Goal: Information Seeking & Learning: Check status

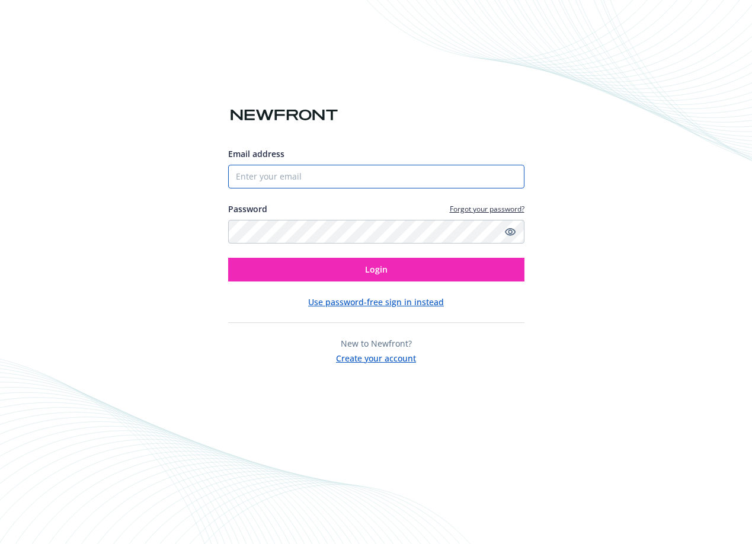
type input "[PERSON_NAME][EMAIL_ADDRESS][DOMAIN_NAME]"
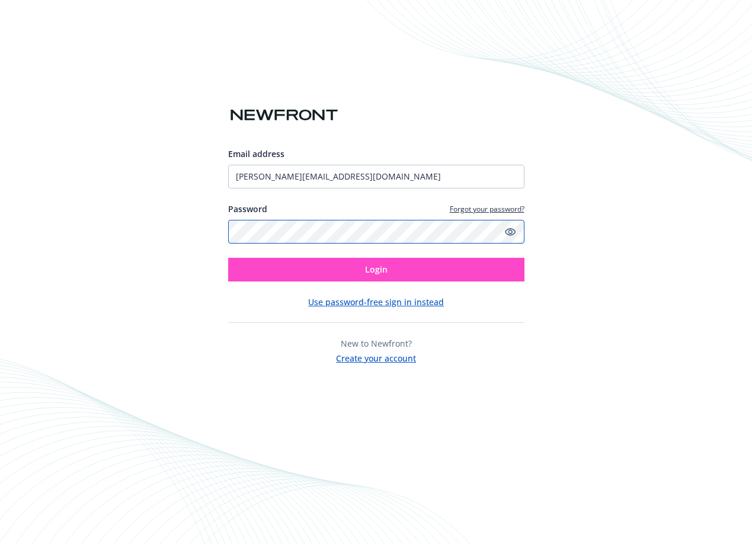
click at [228, 258] on button "Login" at bounding box center [376, 270] width 296 height 24
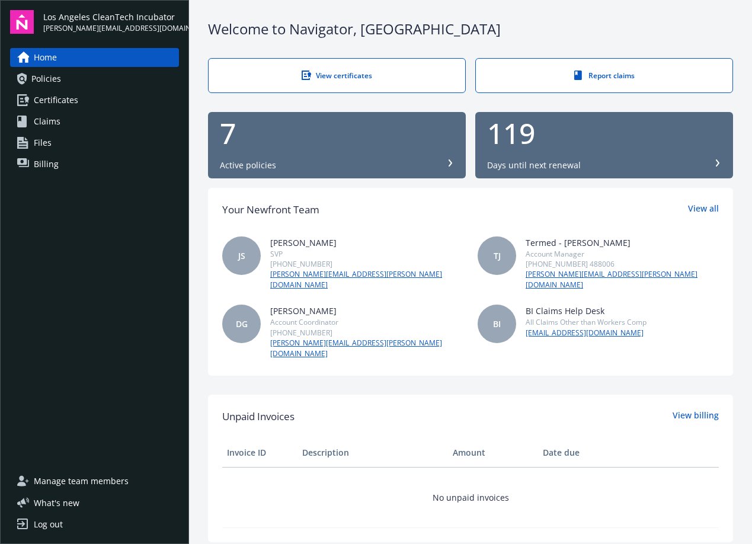
click at [75, 91] on span "Certificates" at bounding box center [56, 100] width 44 height 19
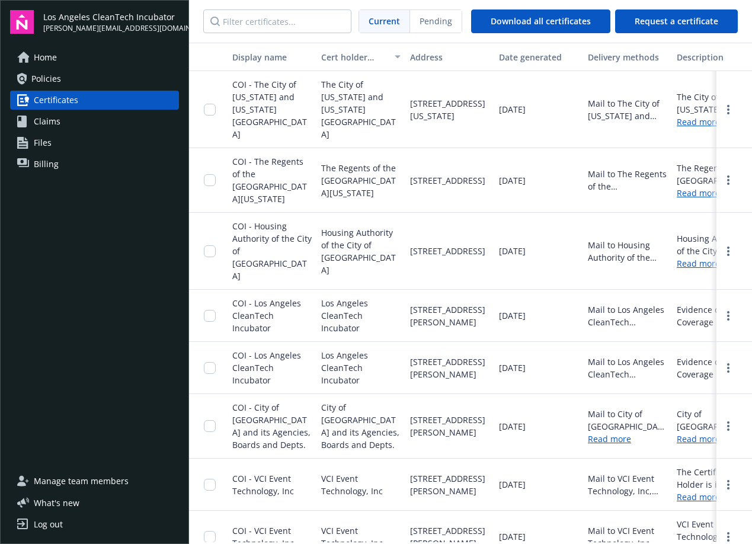
click at [75, 78] on link "Policies" at bounding box center [94, 78] width 169 height 19
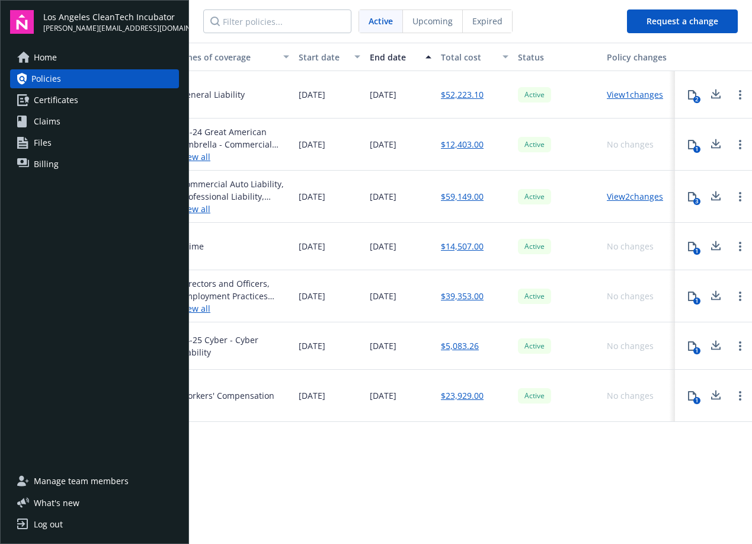
scroll to position [0, 415]
click at [78, 162] on link "Billing" at bounding box center [94, 164] width 169 height 19
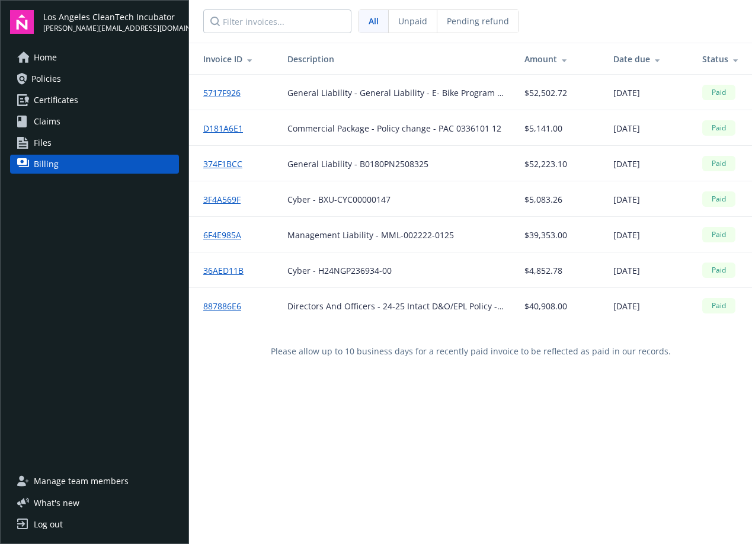
click at [118, 478] on span "Manage team members" at bounding box center [81, 481] width 95 height 19
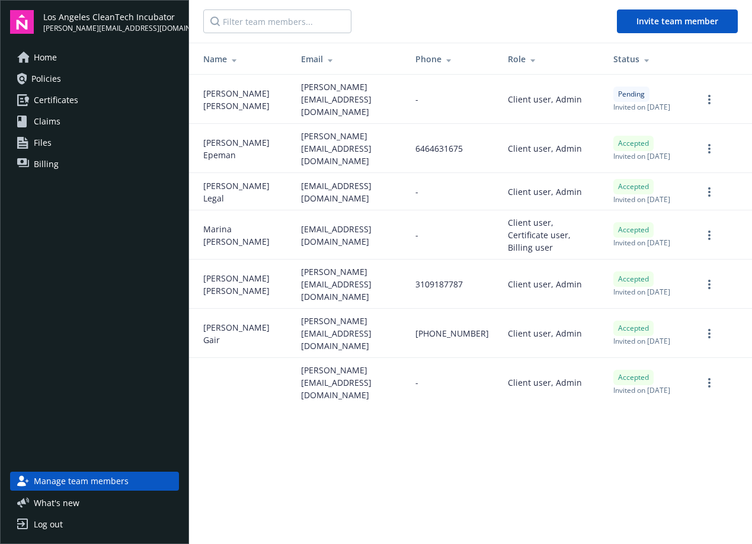
click at [62, 65] on link "Home" at bounding box center [94, 57] width 169 height 19
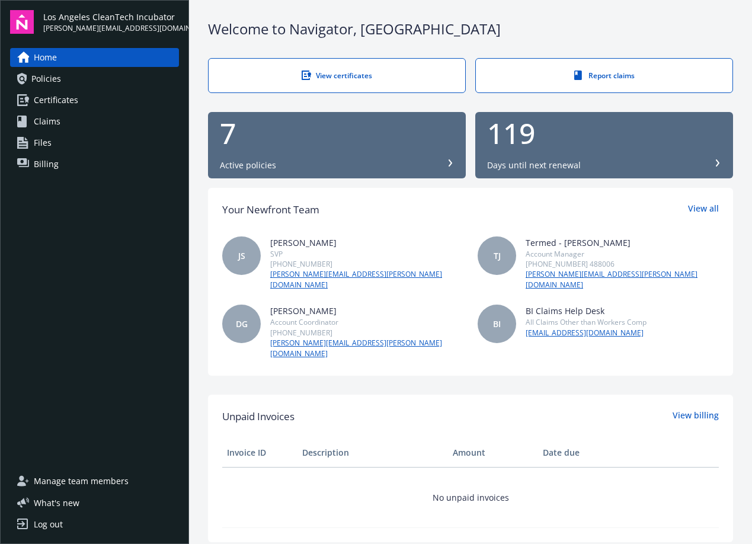
click at [58, 77] on span "Policies" at bounding box center [46, 78] width 30 height 19
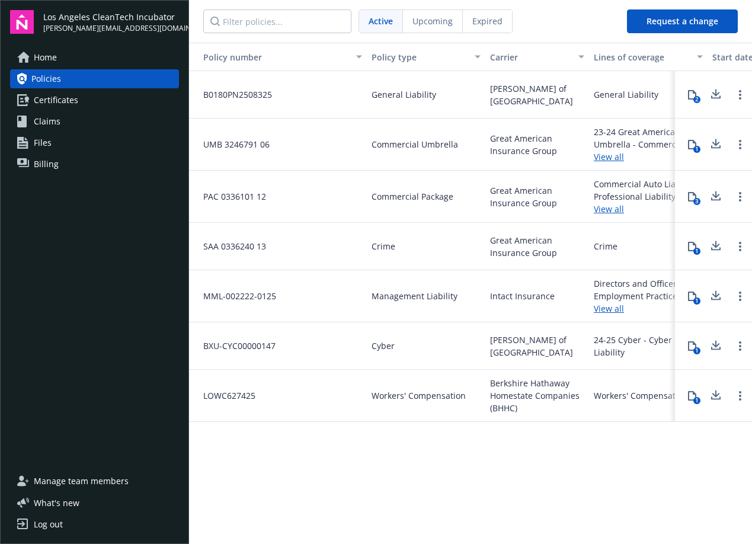
click at [390, 88] on span "General Liability" at bounding box center [404, 94] width 65 height 12
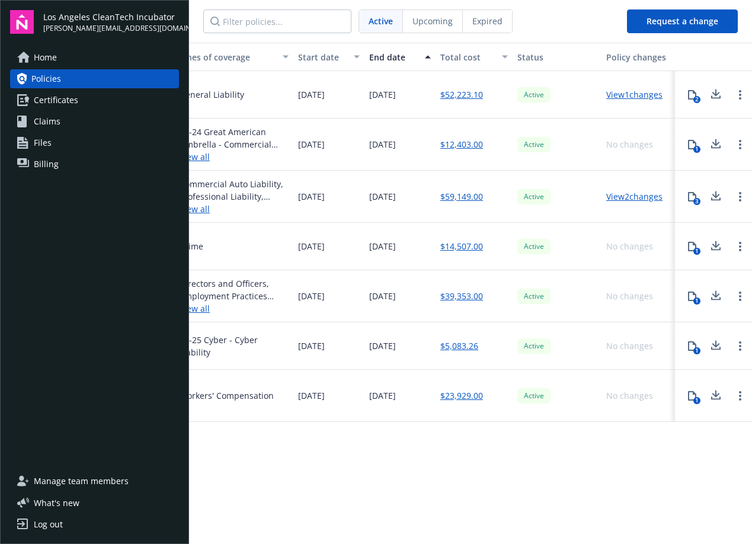
scroll to position [0, 415]
click at [617, 95] on link "View 1 changes" at bounding box center [634, 94] width 56 height 11
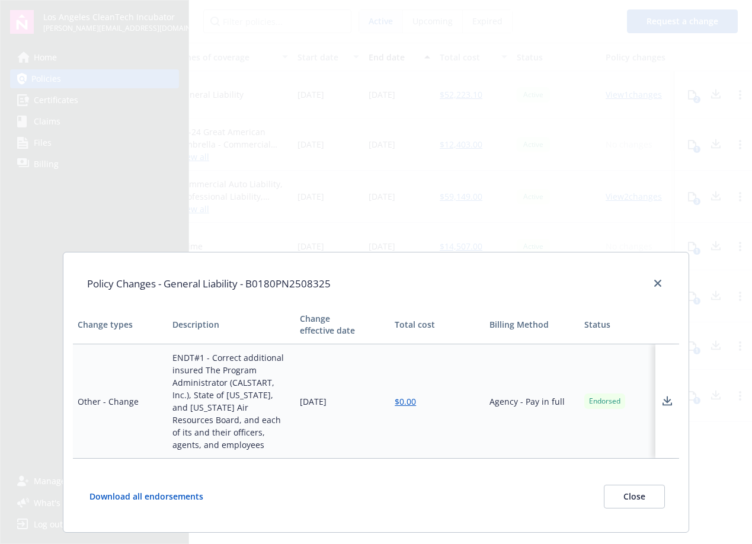
scroll to position [27, 0]
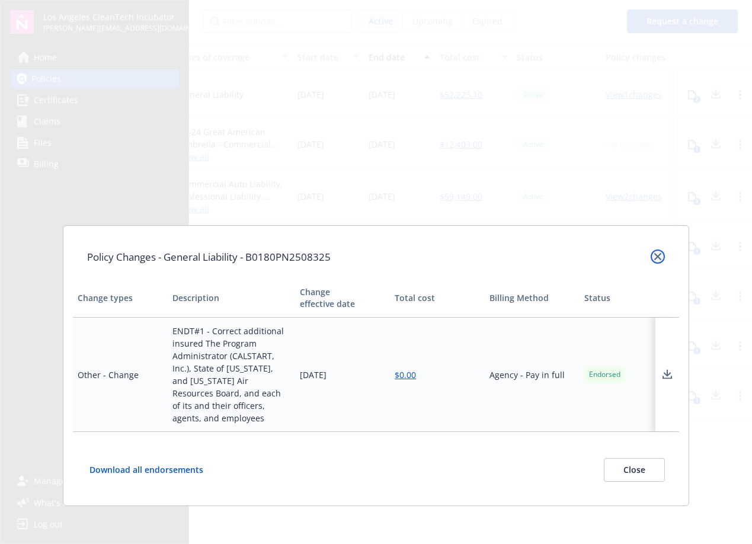
click at [660, 258] on icon "close" at bounding box center [657, 256] width 7 height 7
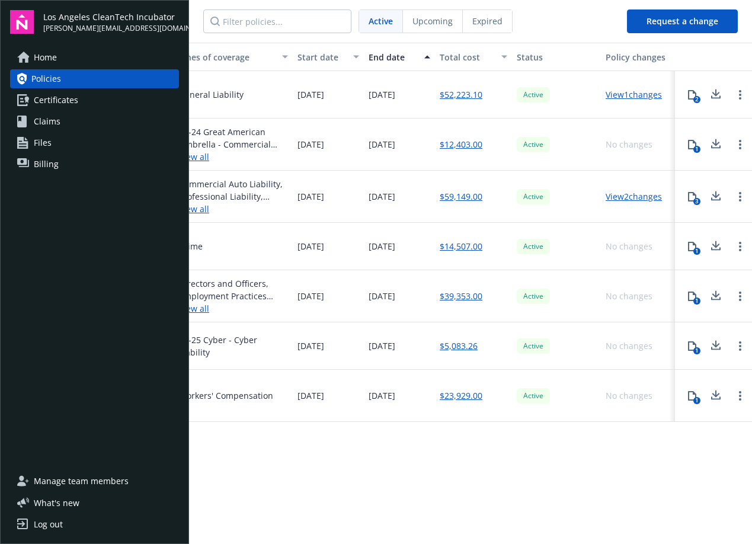
click at [722, 95] on icon at bounding box center [716, 94] width 14 height 15
click at [52, 97] on span "Certificates" at bounding box center [56, 100] width 44 height 19
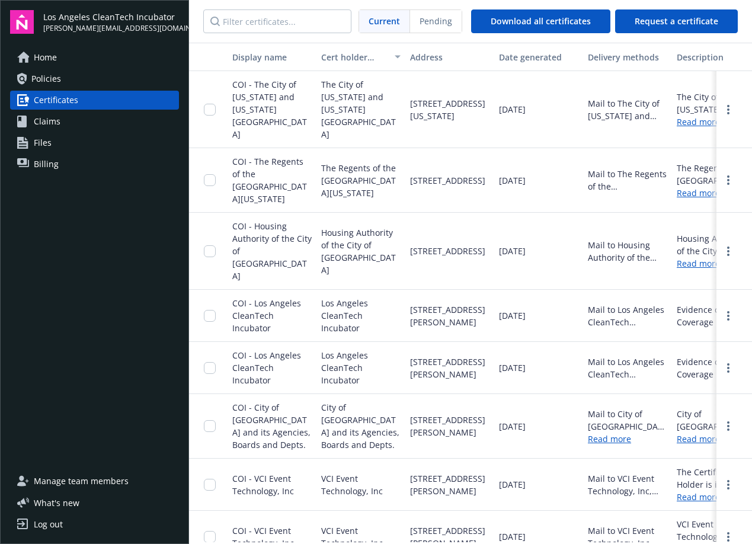
click at [67, 70] on link "Policies" at bounding box center [94, 78] width 169 height 19
click at [42, 70] on span "Policies" at bounding box center [46, 78] width 30 height 19
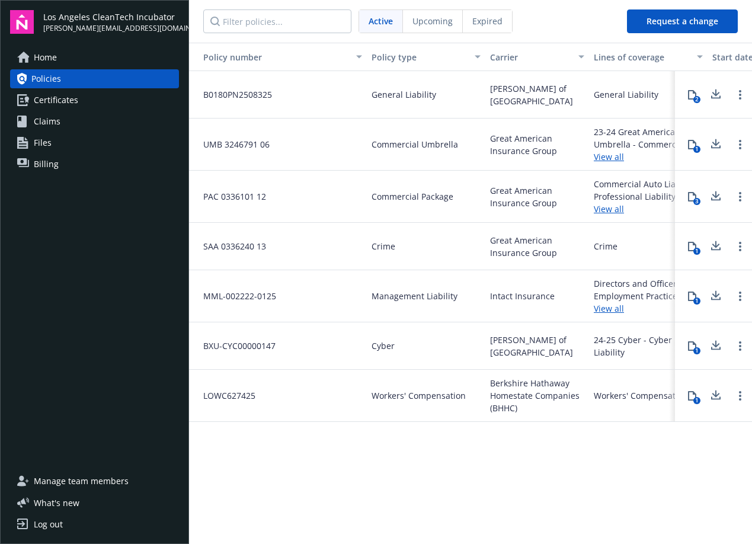
click at [463, 24] on div "Expired" at bounding box center [487, 21] width 49 height 23
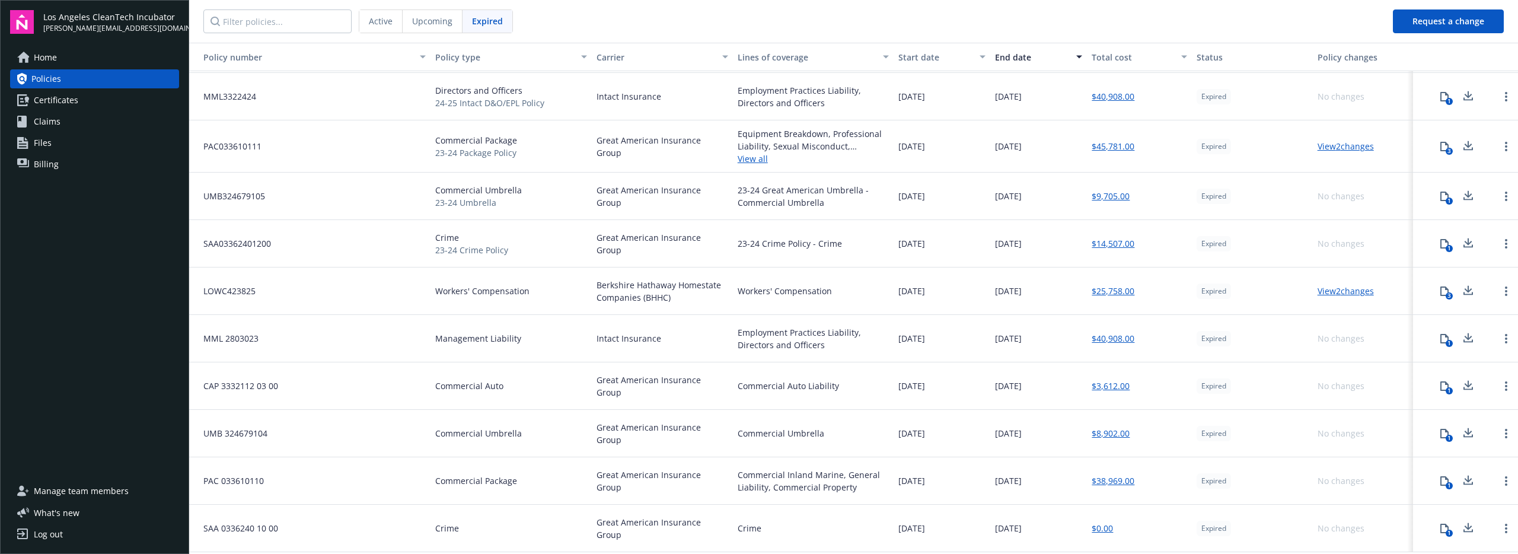
scroll to position [140, 0]
click at [752, 150] on link "View 2 changes" at bounding box center [1345, 145] width 56 height 11
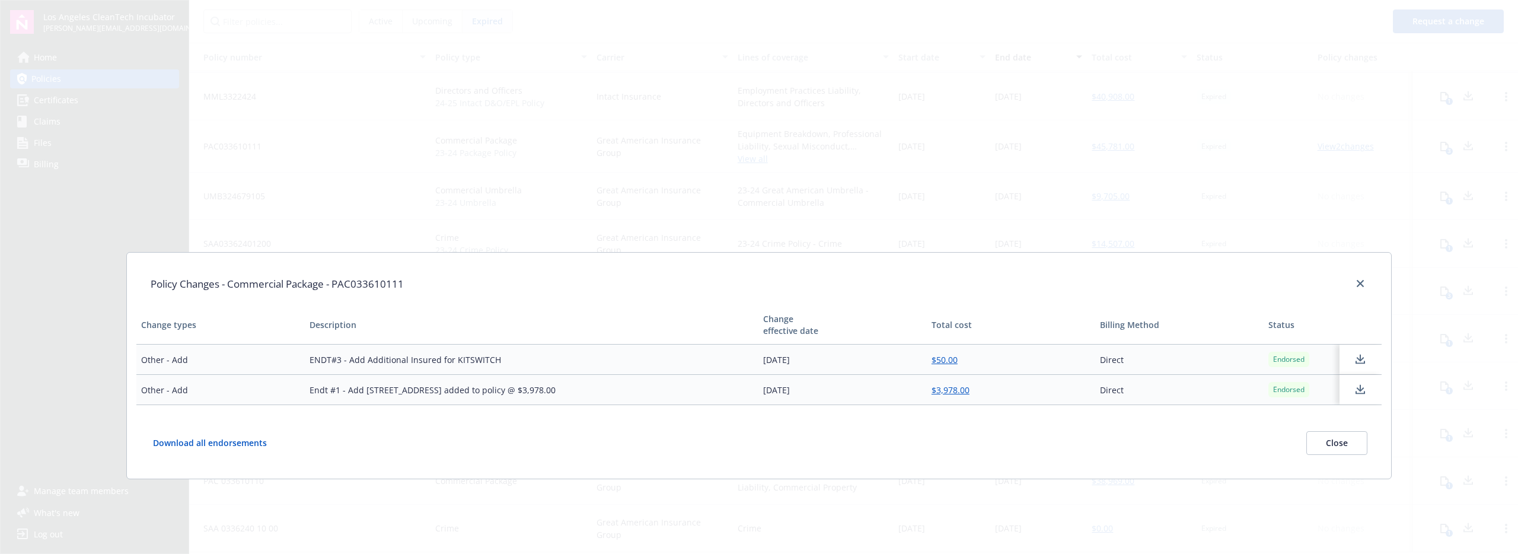
click at [444, 393] on td "Endt #1 - Add [STREET_ADDRESS] added to policy @ $3,978.00" at bounding box center [532, 390] width 454 height 30
click at [516, 149] on div "Policy Changes - Commercial Package - PAC033610111 Change types Description Cha…" at bounding box center [759, 277] width 1518 height 554
click at [164, 394] on td "Other - Add" at bounding box center [220, 390] width 168 height 30
click at [367, 387] on td "Endt #1 - Add [STREET_ADDRESS] added to policy @ $3,978.00" at bounding box center [532, 390] width 454 height 30
drag, startPoint x: 337, startPoint y: 391, endPoint x: 523, endPoint y: 381, distance: 186.5
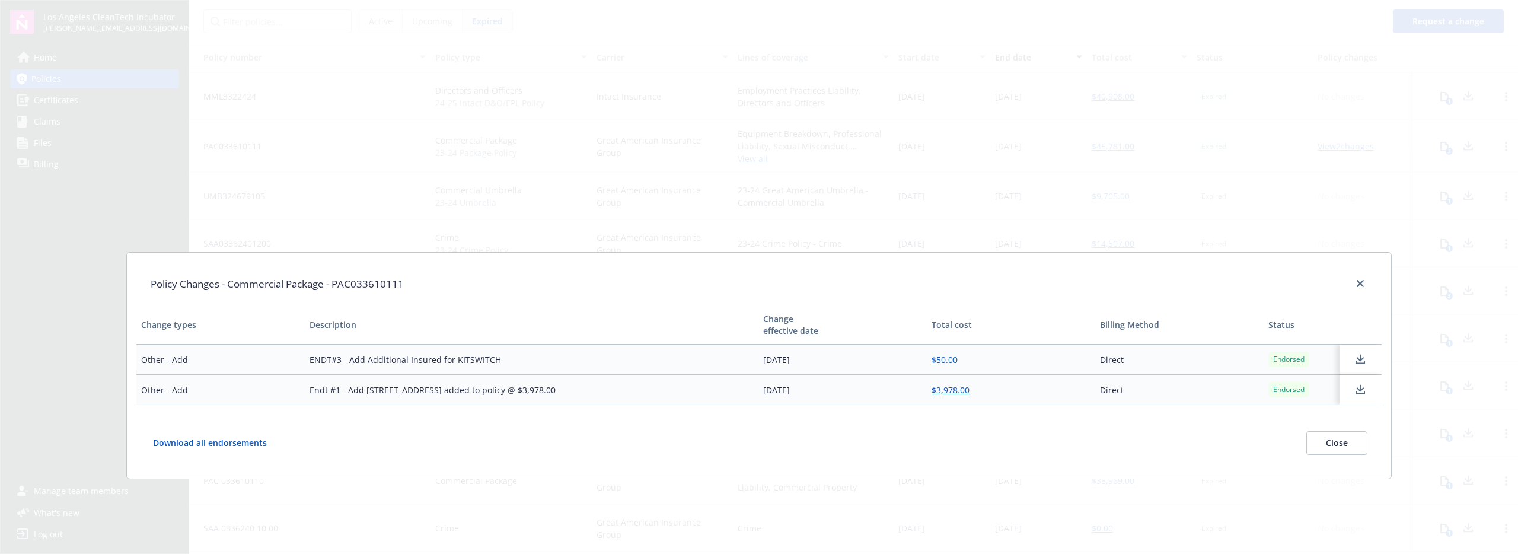
click at [604, 389] on td "Endt #1 - Add [STREET_ADDRESS] added to policy @ $3,978.00" at bounding box center [532, 390] width 454 height 30
click at [387, 389] on td "Endt #1 - Add [STREET_ADDRESS] added to policy @ $3,978.00" at bounding box center [532, 390] width 454 height 30
drag, startPoint x: 378, startPoint y: 390, endPoint x: 494, endPoint y: 392, distance: 115.6
click at [495, 392] on td "Endt #1 - Add [STREET_ADDRESS] added to policy @ $3,978.00" at bounding box center [532, 390] width 454 height 30
click at [752, 389] on link "$3,978.00" at bounding box center [950, 389] width 38 height 11
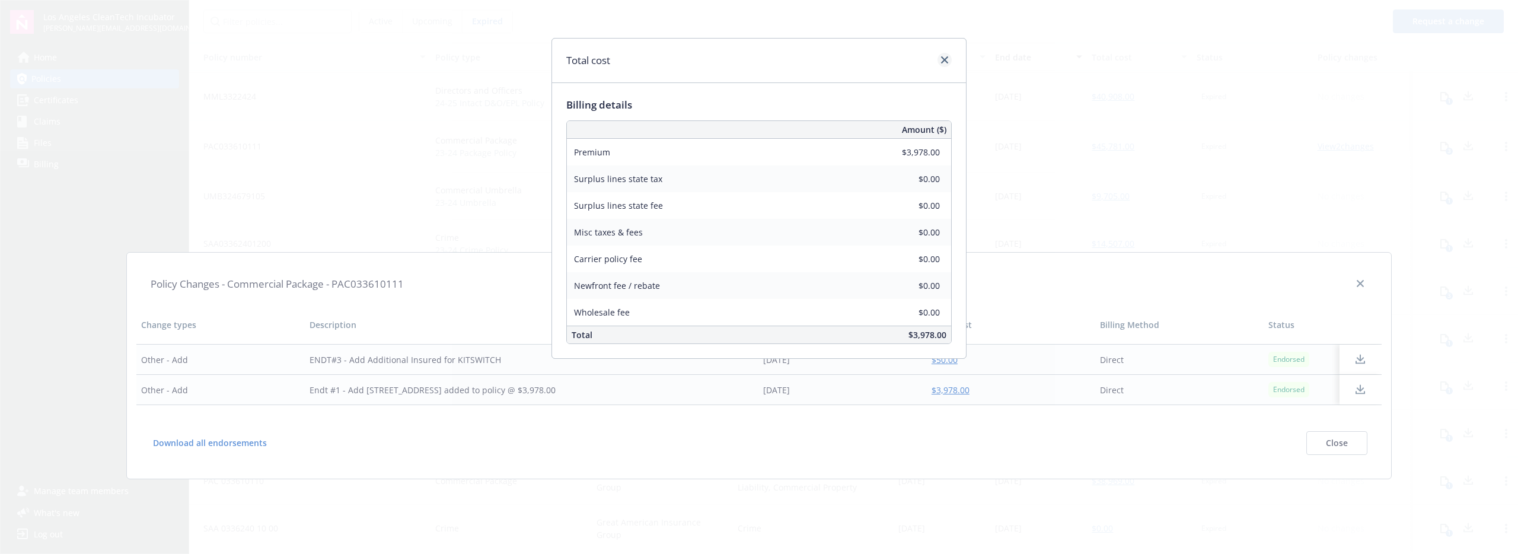
drag, startPoint x: 937, startPoint y: 64, endPoint x: 943, endPoint y: 63, distance: 6.0
click at [752, 64] on div at bounding box center [942, 60] width 19 height 15
click at [752, 62] on icon "close" at bounding box center [944, 59] width 7 height 7
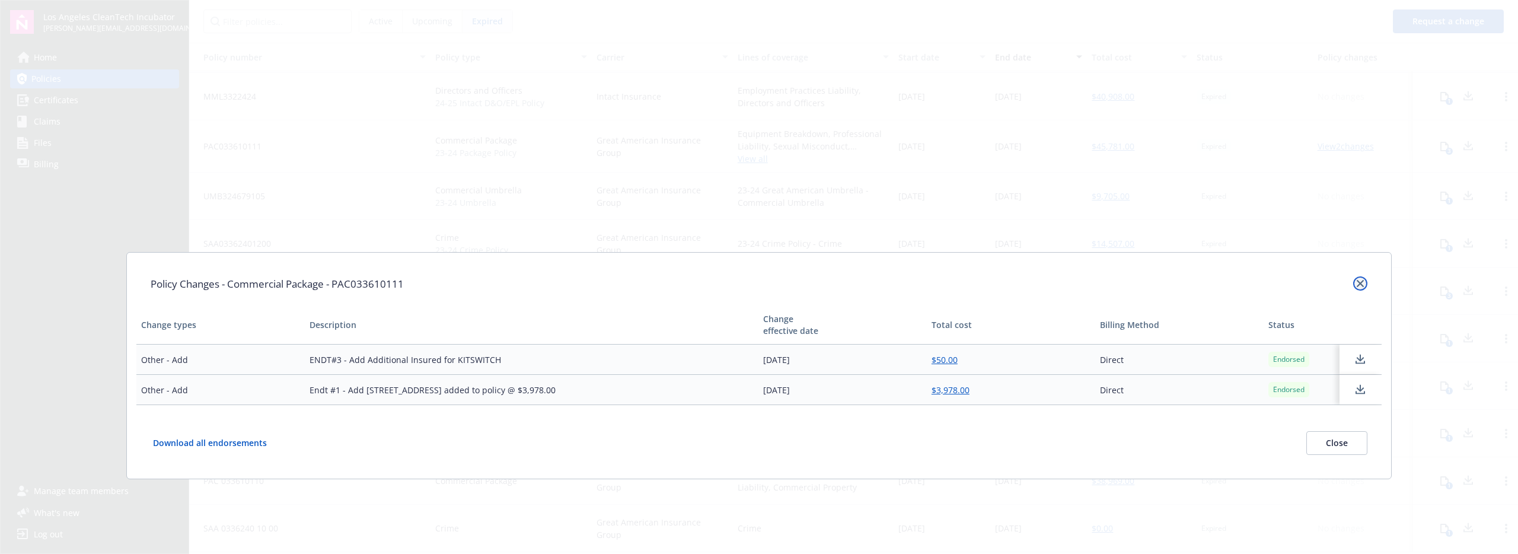
click at [752, 288] on link "close" at bounding box center [1360, 283] width 14 height 14
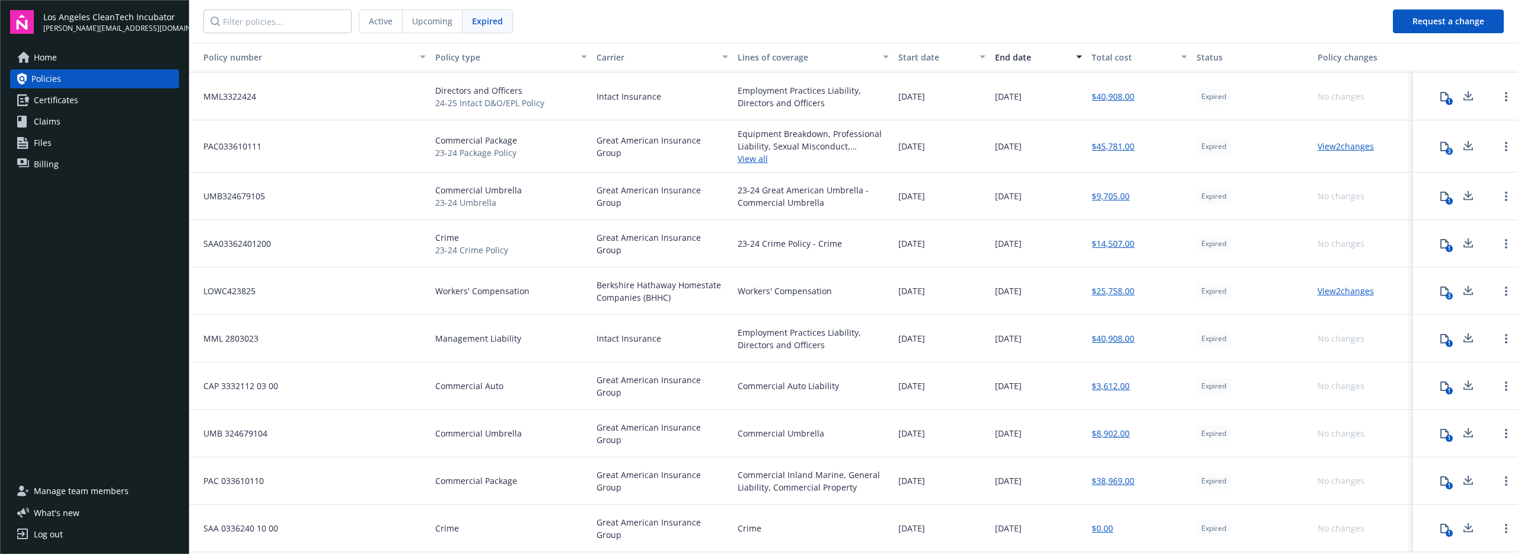
click at [381, 23] on span "Active" at bounding box center [381, 21] width 24 height 12
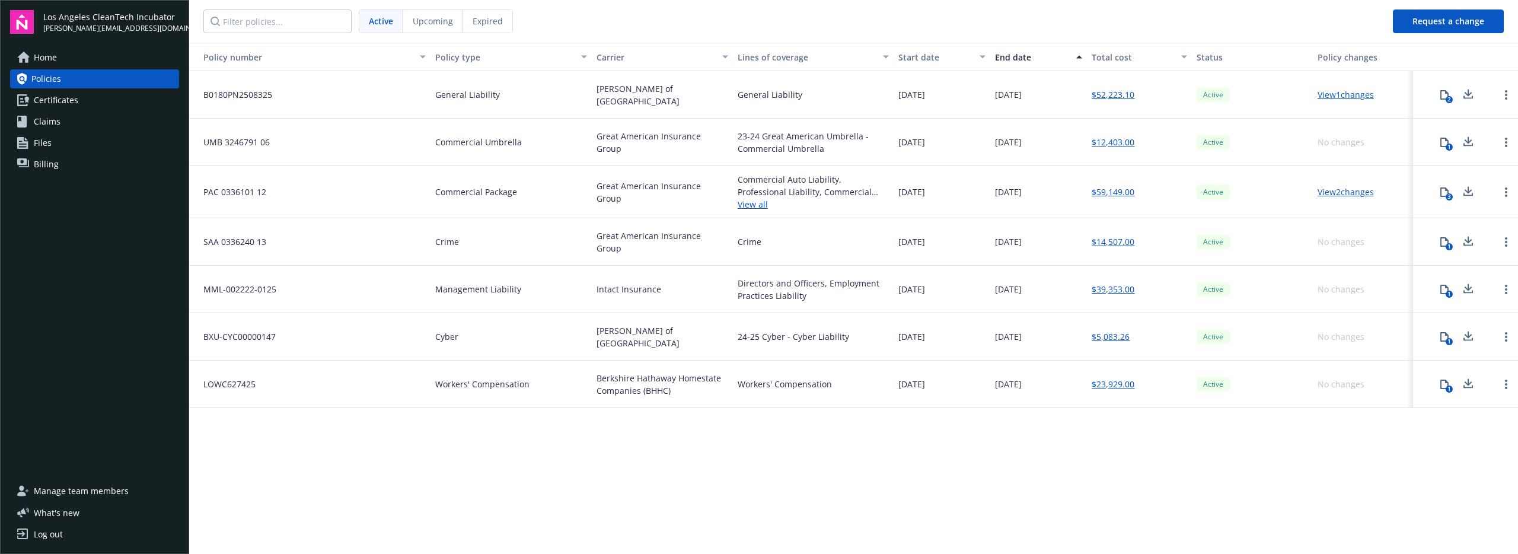
click at [752, 197] on div "View 2 changes" at bounding box center [1345, 192] width 56 height 12
click at [752, 195] on link "View 2 changes" at bounding box center [1345, 191] width 56 height 11
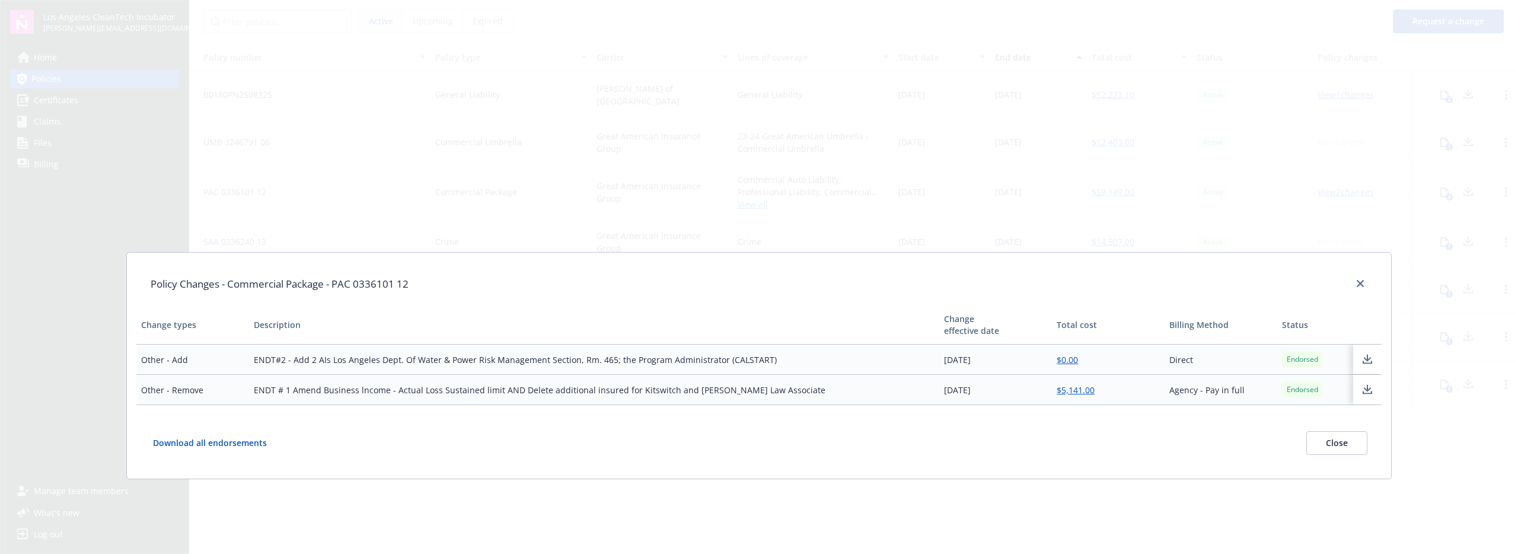
click at [752, 453] on button "Close" at bounding box center [1336, 443] width 61 height 24
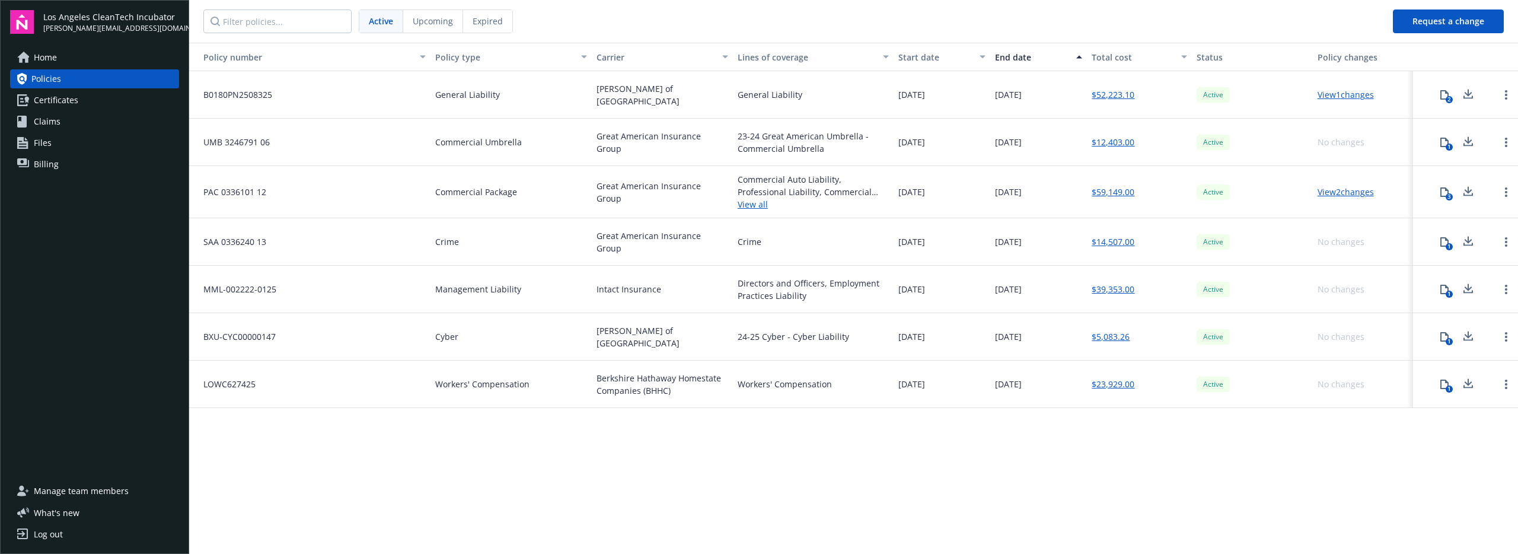
click at [752, 205] on link "View all" at bounding box center [813, 204] width 152 height 12
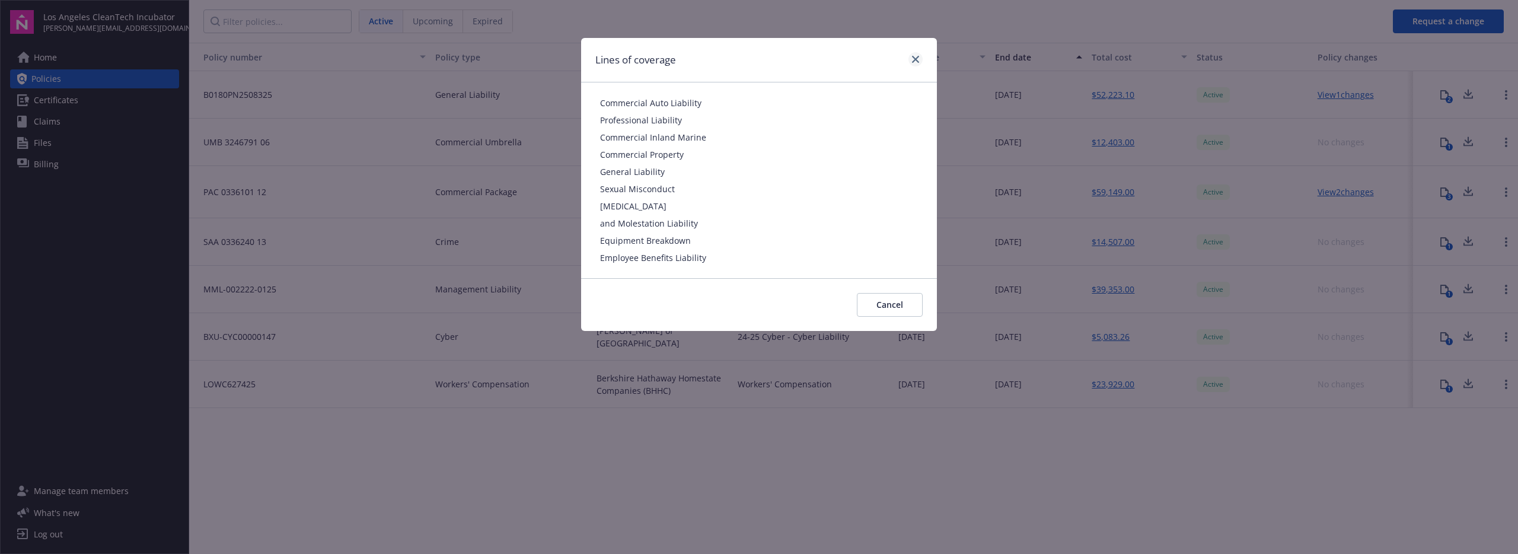
drag, startPoint x: 927, startPoint y: 65, endPoint x: 921, endPoint y: 61, distance: 6.9
click at [752, 63] on div "Lines of coverage" at bounding box center [759, 60] width 356 height 44
click at [752, 59] on link "close" at bounding box center [915, 59] width 14 height 14
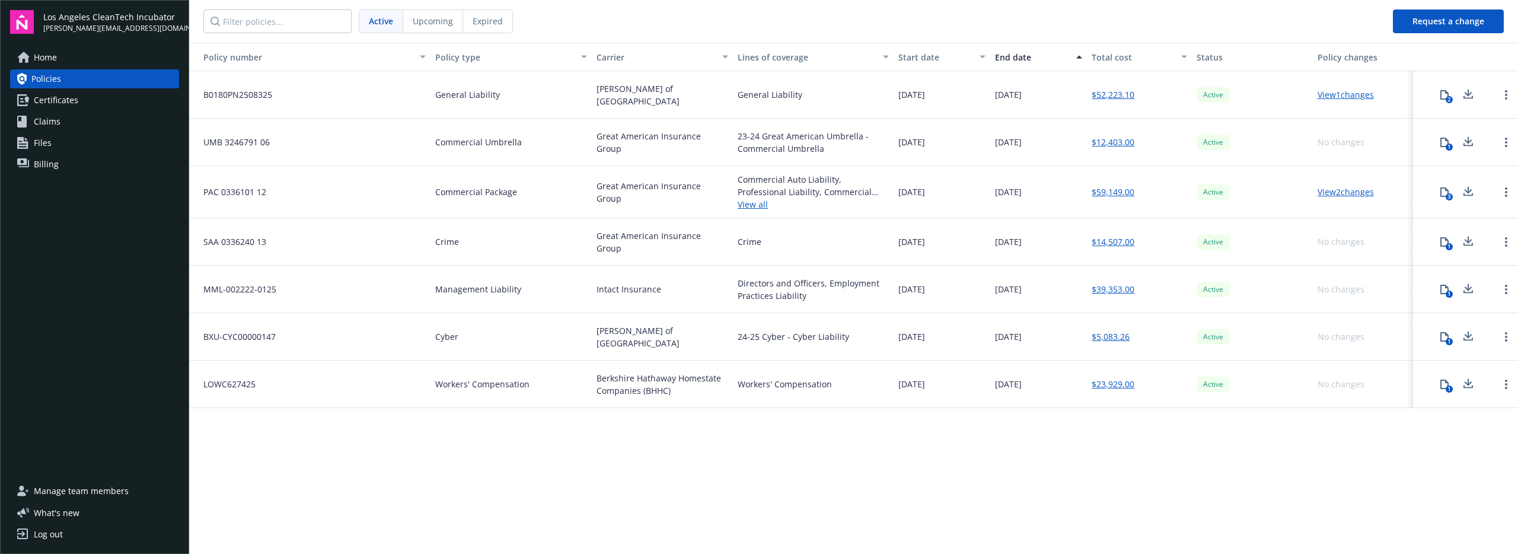
click at [752, 197] on icon at bounding box center [1468, 191] width 14 height 15
click at [752, 190] on icon at bounding box center [1468, 191] width 14 height 15
click at [752, 194] on icon at bounding box center [1443, 191] width 9 height 9
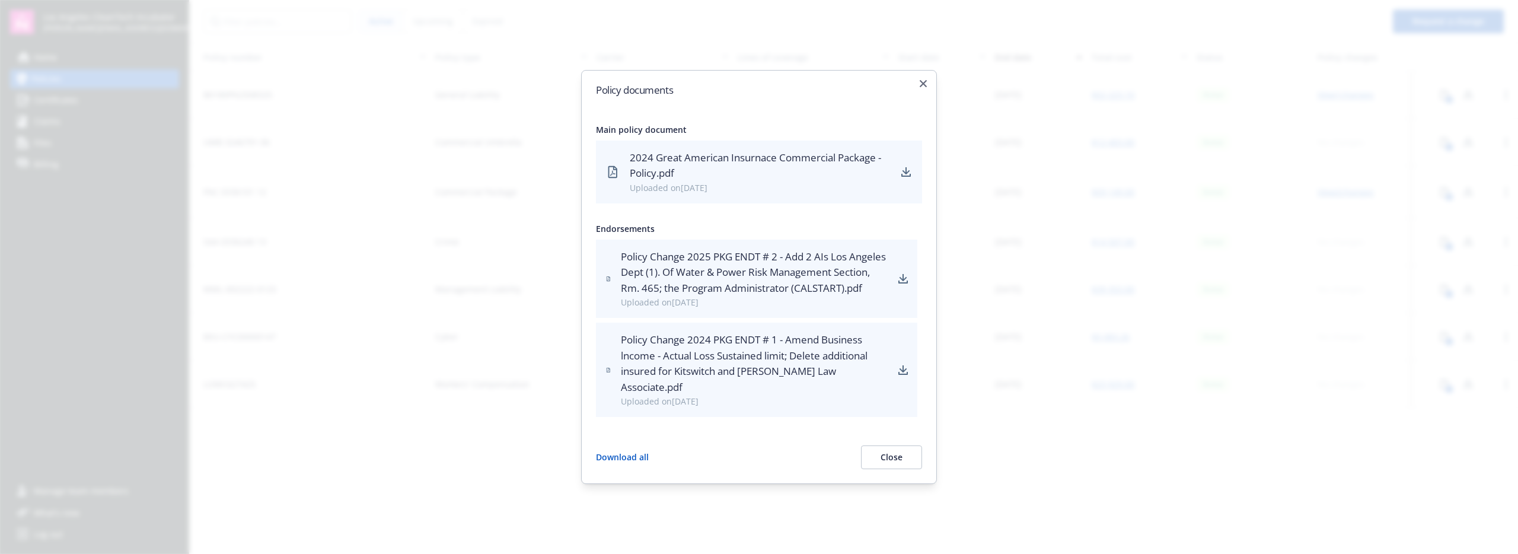
click at [717, 159] on div "2024 Great American Insurnace Commercial Package - Policy.pdf" at bounding box center [760, 165] width 261 height 31
click at [752, 184] on div at bounding box center [759, 277] width 1518 height 554
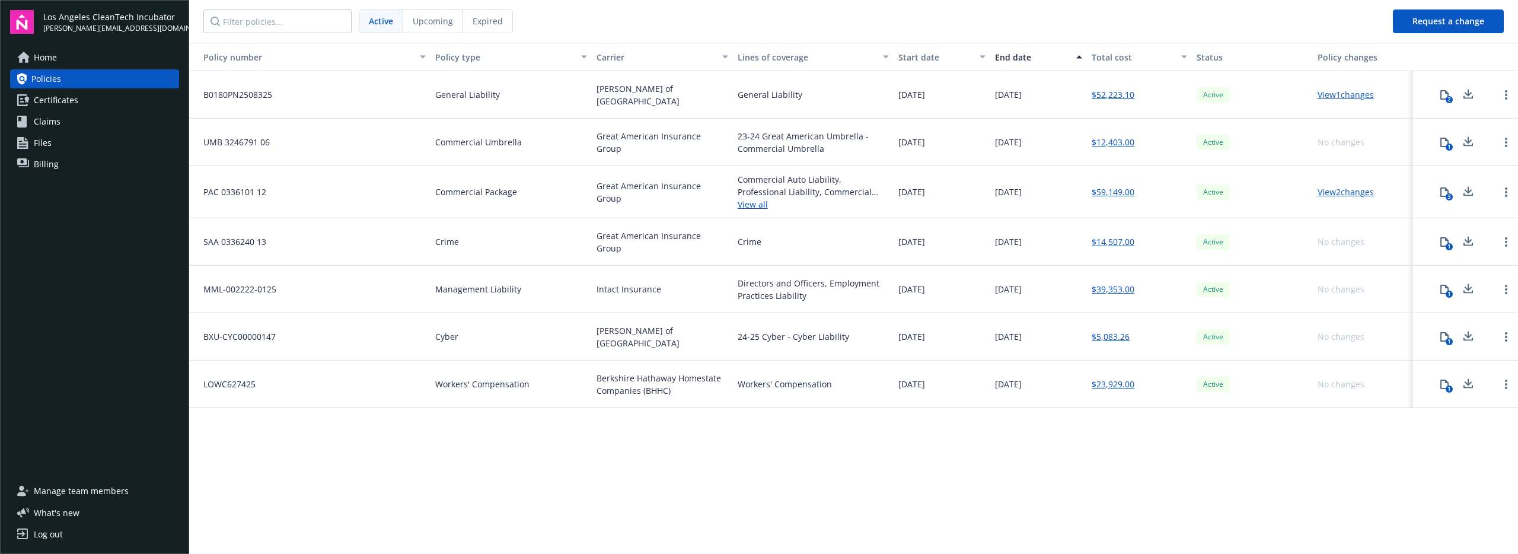
click at [752, 94] on link "View 1 changes" at bounding box center [1345, 94] width 56 height 11
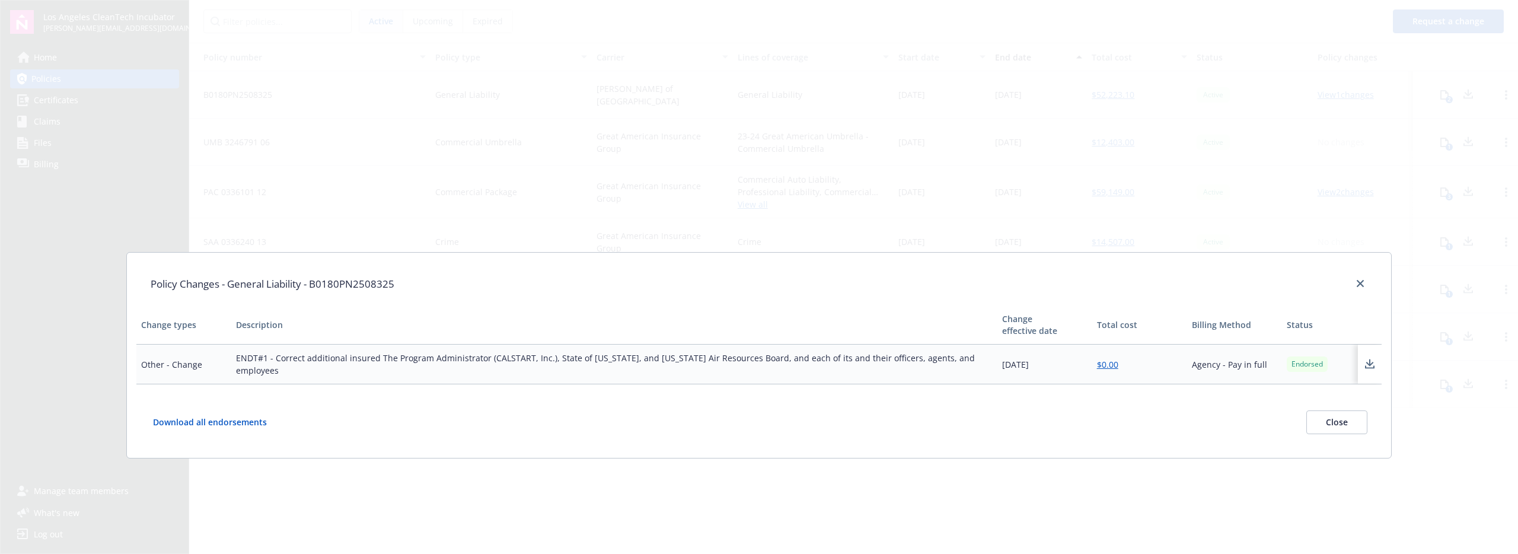
click at [489, 365] on td "ENDT#1 - Correct additional insured The Program Administrator (CALSTART, Inc.),…" at bounding box center [613, 364] width 765 height 40
click at [752, 285] on link "close" at bounding box center [1360, 283] width 14 height 14
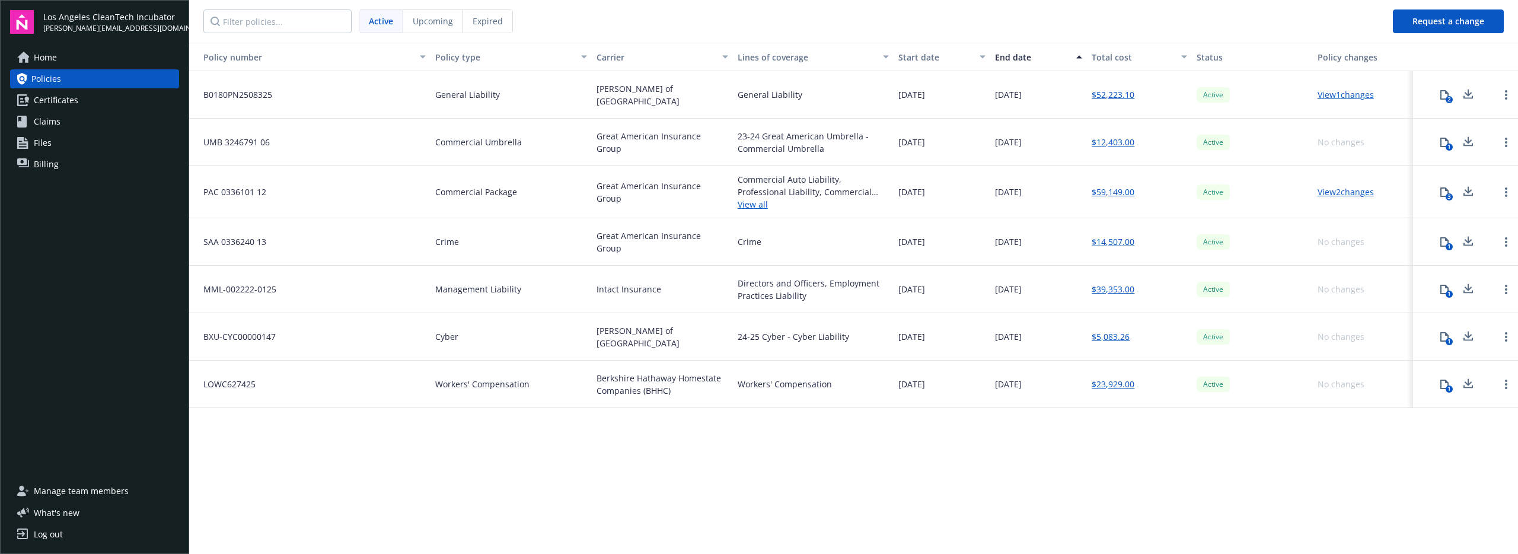
click at [752, 199] on div "View 2 changes" at bounding box center [1363, 192] width 101 height 52
click at [752, 191] on link "View 2 changes" at bounding box center [1345, 191] width 56 height 11
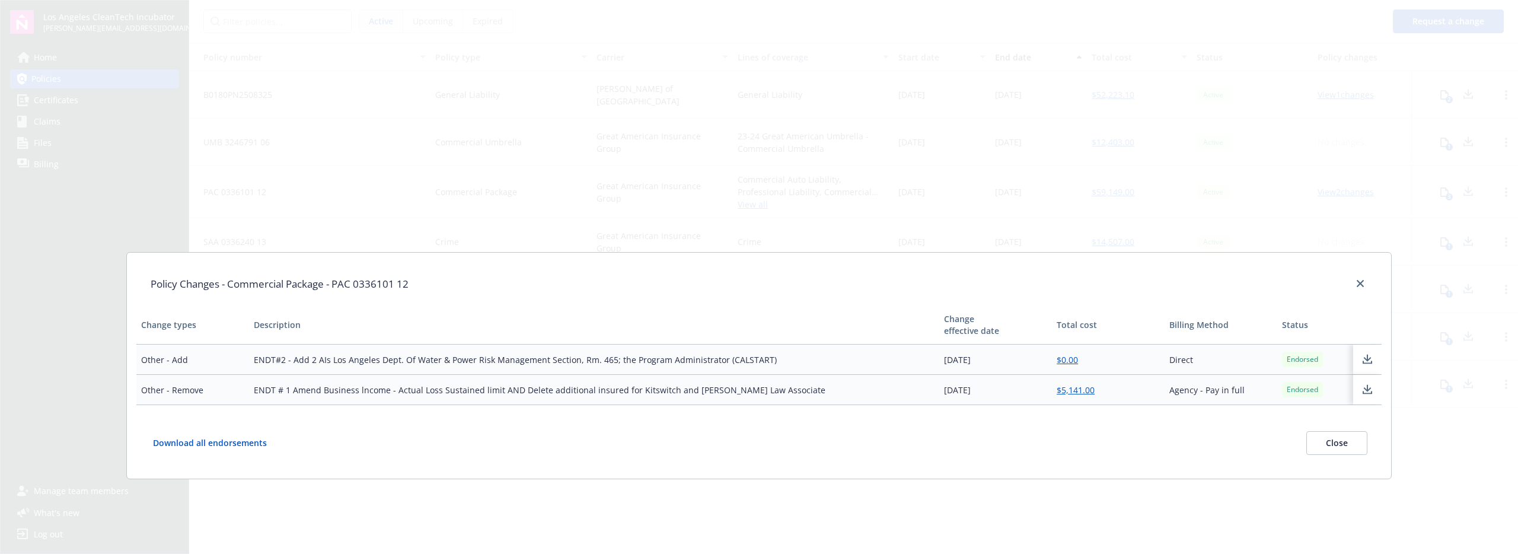
click at [292, 388] on td "ENDT # 1 Amend Business lncome - Actual Loss Sustained limit AND Delete additio…" at bounding box center [594, 390] width 690 height 30
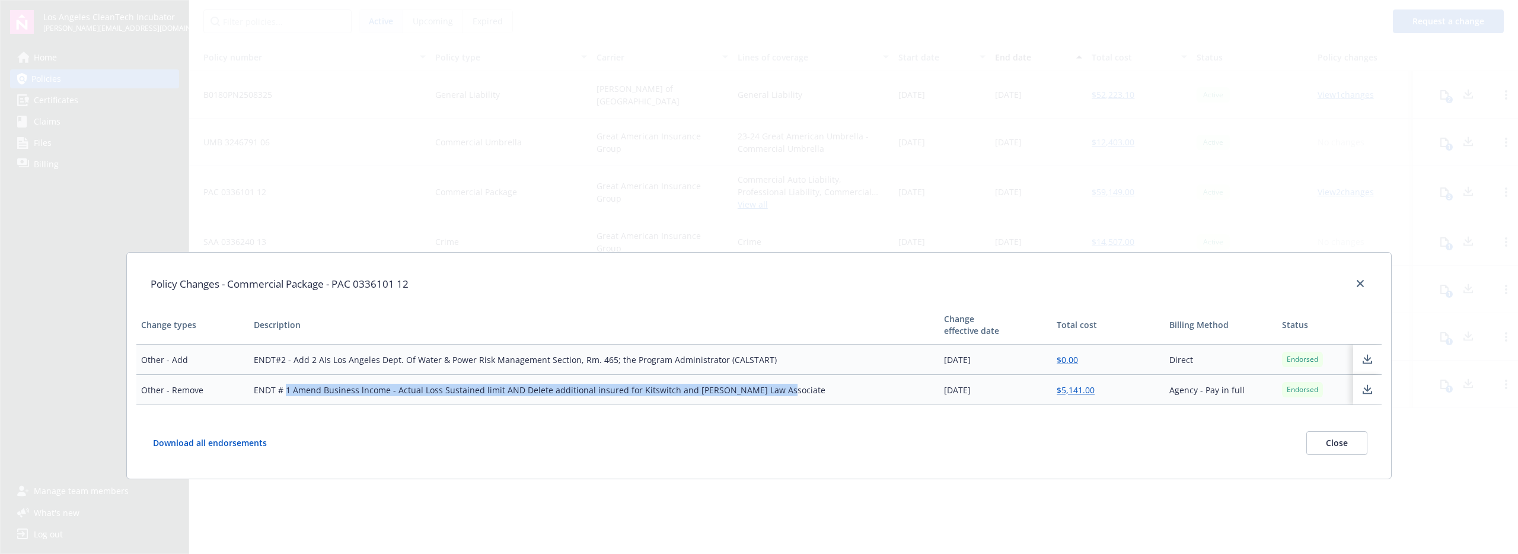
drag, startPoint x: 292, startPoint y: 388, endPoint x: 526, endPoint y: 398, distance: 235.0
click at [526, 398] on td "ENDT # 1 Amend Business lncome - Actual Loss Sustained limit AND Delete additio…" at bounding box center [594, 390] width 690 height 30
click at [526, 395] on td "ENDT # 1 Amend Business lncome - Actual Loss Sustained limit AND Delete additio…" at bounding box center [594, 390] width 690 height 30
drag, startPoint x: 261, startPoint y: 388, endPoint x: 755, endPoint y: 396, distance: 494.5
click at [752, 396] on td "ENDT # 1 Amend Business lncome - Actual Loss Sustained limit AND Delete additio…" at bounding box center [594, 390] width 690 height 30
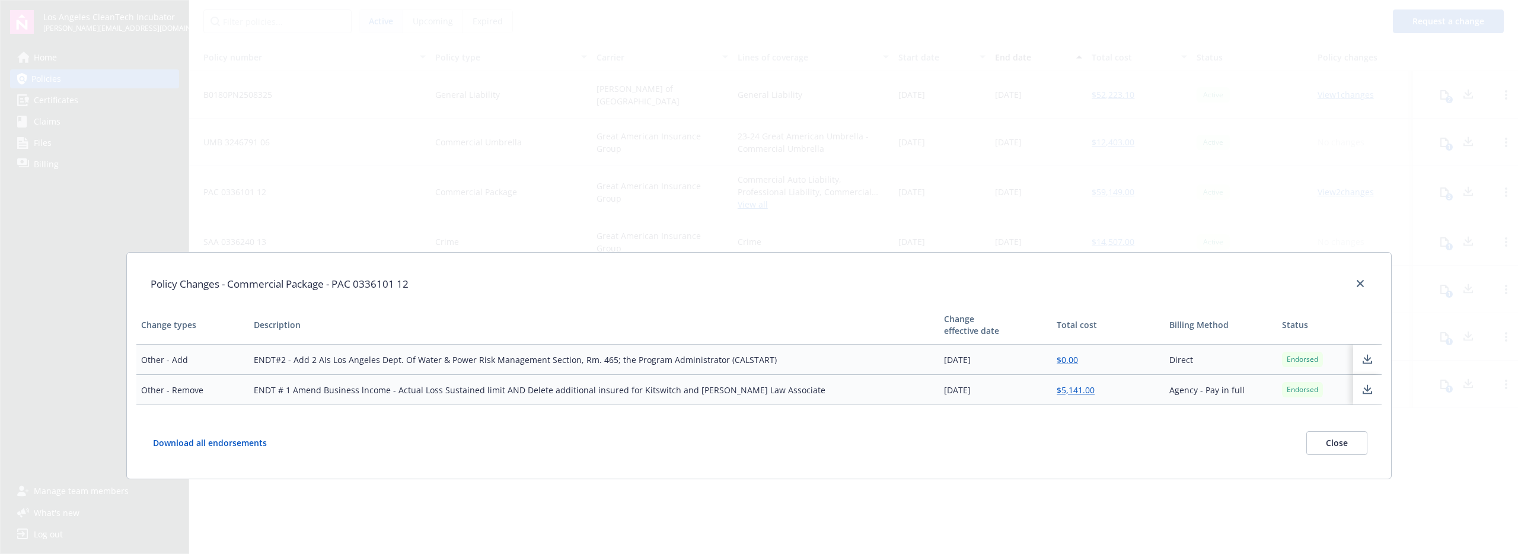
click at [752, 395] on td "[DATE]" at bounding box center [995, 390] width 113 height 30
click at [752, 392] on td "[DATE]" at bounding box center [995, 390] width 113 height 30
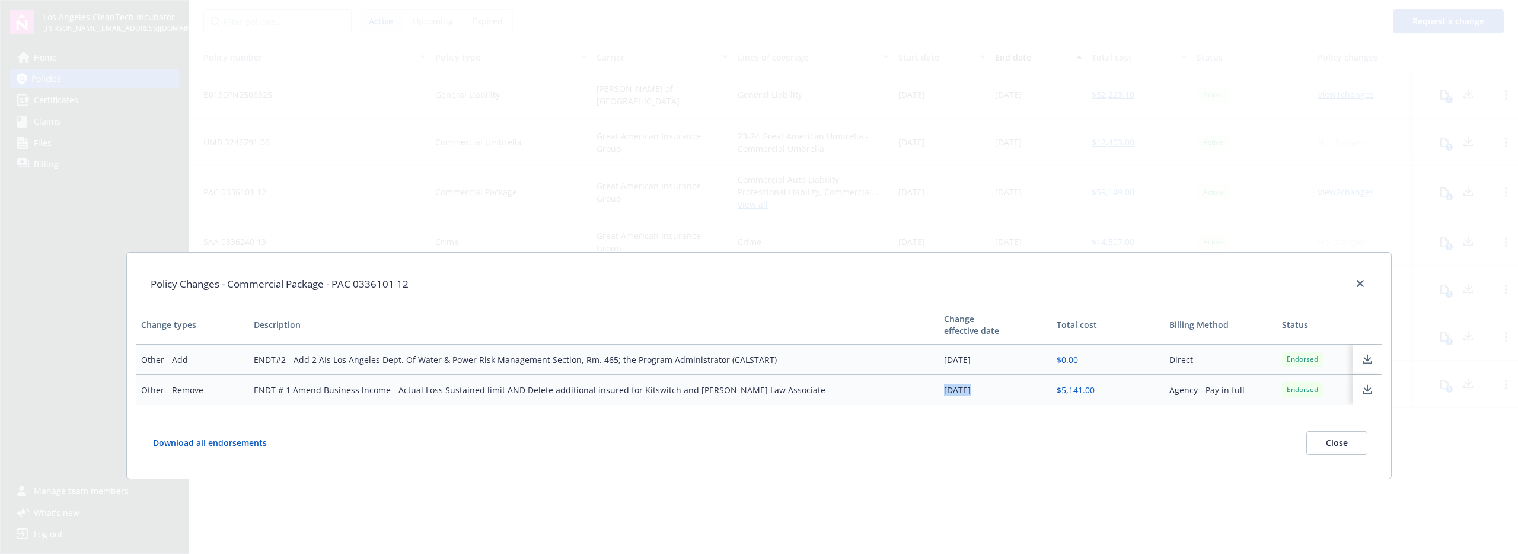
click at [752, 392] on td "[DATE]" at bounding box center [995, 390] width 113 height 30
drag, startPoint x: 921, startPoint y: 391, endPoint x: 1043, endPoint y: 389, distance: 122.1
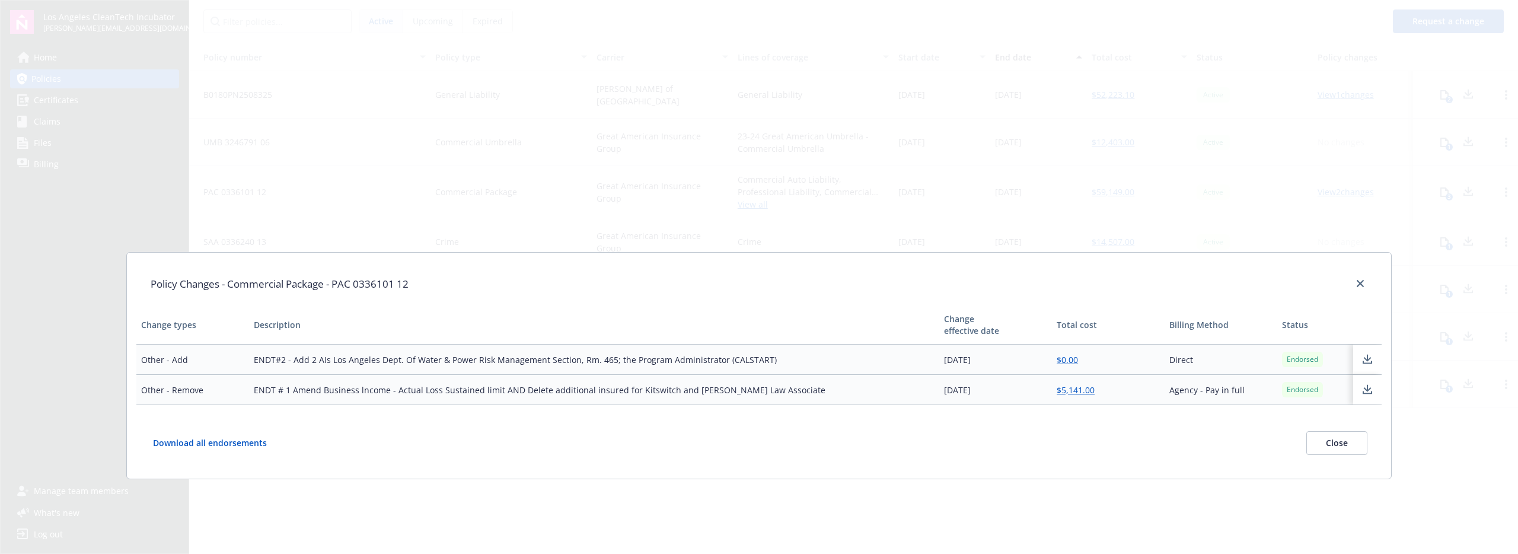
click at [752, 392] on tr "Other - Remove ENDT # 1 Amend Business lncome - Actual Loss Sustained limit AND…" at bounding box center [758, 390] width 1244 height 30
click at [752, 388] on td "[DATE]" at bounding box center [995, 390] width 113 height 30
click at [752, 280] on icon "close" at bounding box center [1359, 283] width 7 height 7
